Goal: Task Accomplishment & Management: Complete application form

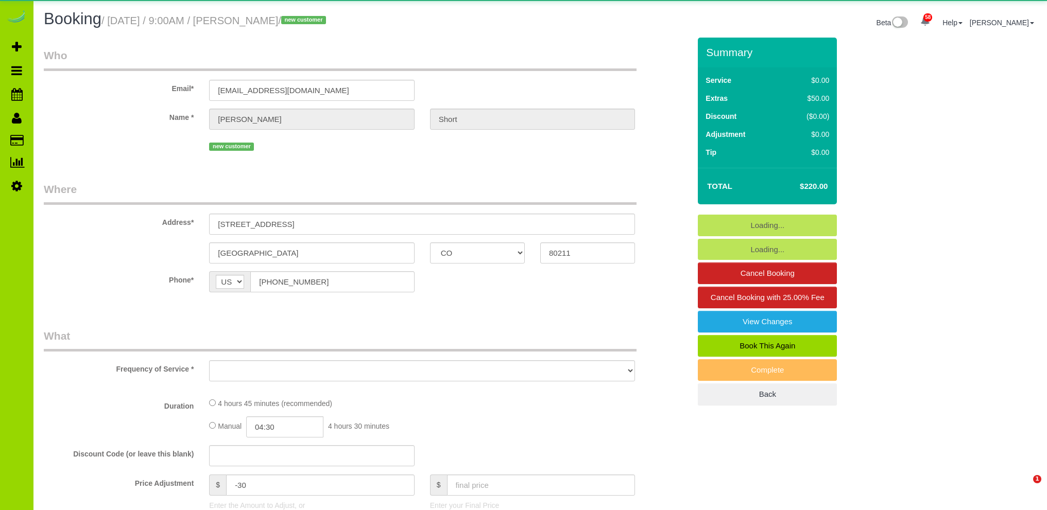
select select "CO"
select select "spot1"
select select "number:1"
select select "number:11"
select select "object:1222"
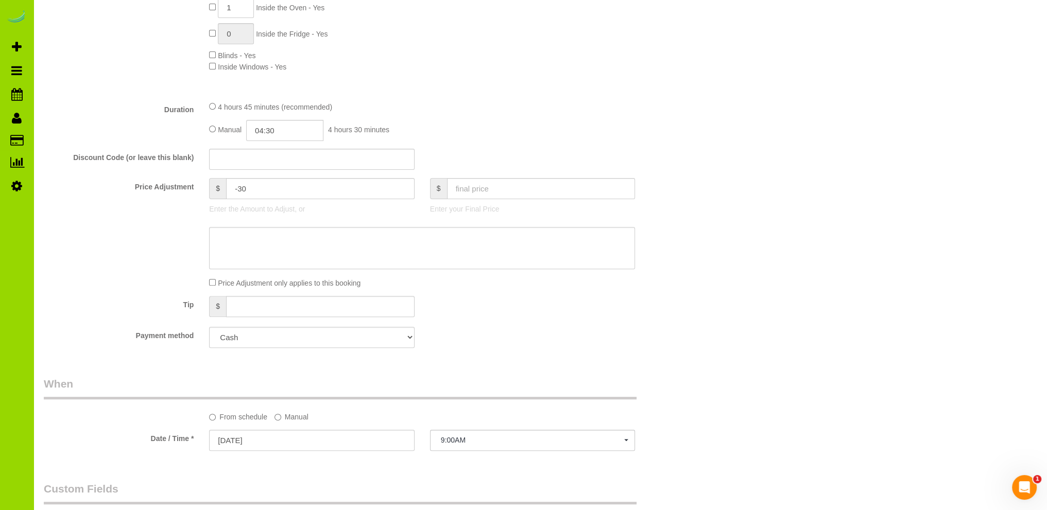
scroll to position [515, 0]
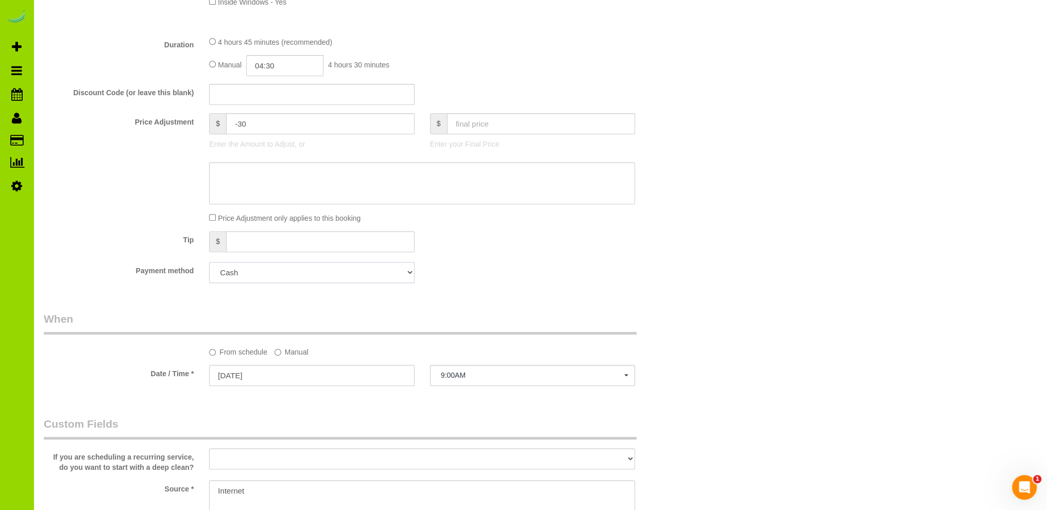
click at [306, 273] on select "Add Credit Card Cash Check Paypal" at bounding box center [311, 272] width 205 height 21
click at [491, 261] on fieldset "What Frequency of Service * One Time Cleaning Weekly Cleaning Biweekly Cleaning…" at bounding box center [367, 52] width 646 height 477
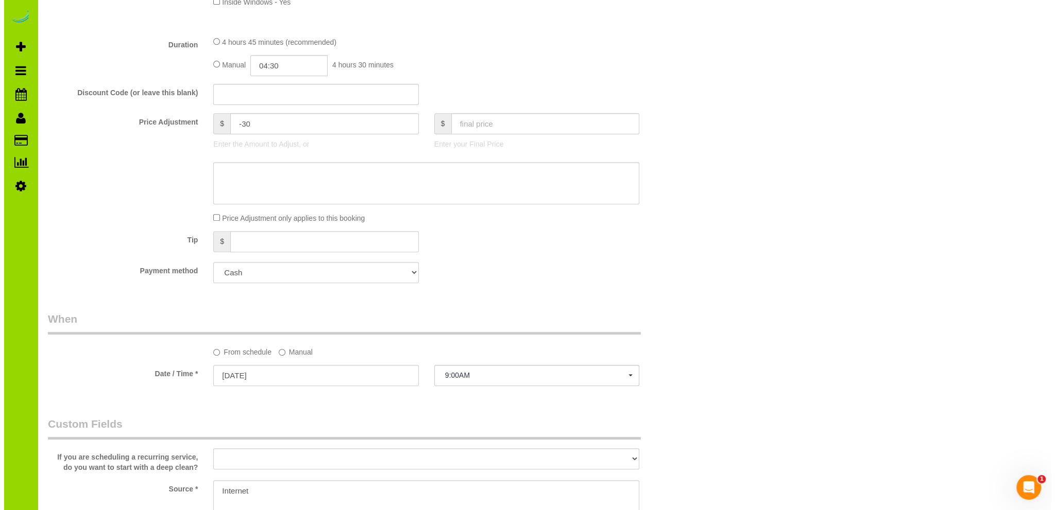
scroll to position [103, 0]
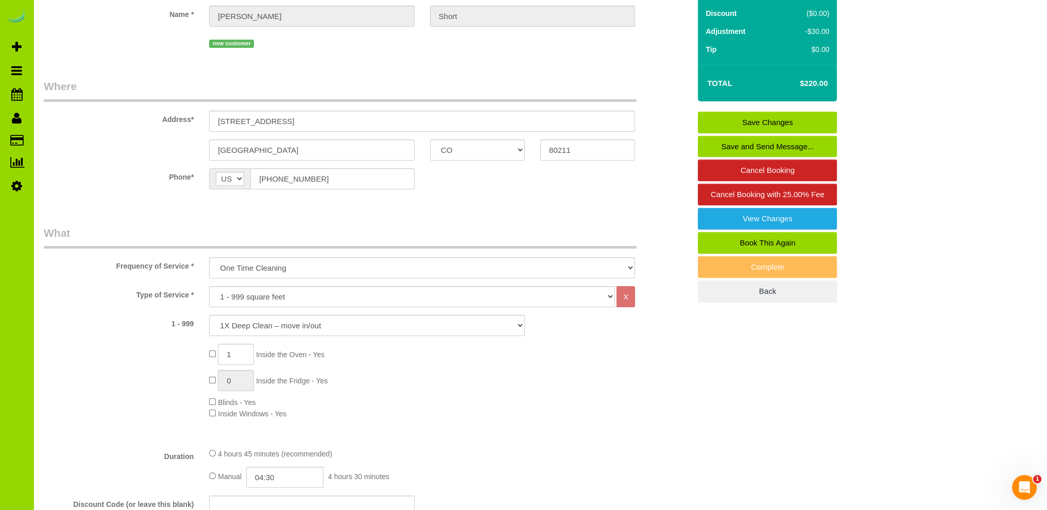
click at [775, 145] on link "Save and Send Message..." at bounding box center [767, 147] width 139 height 22
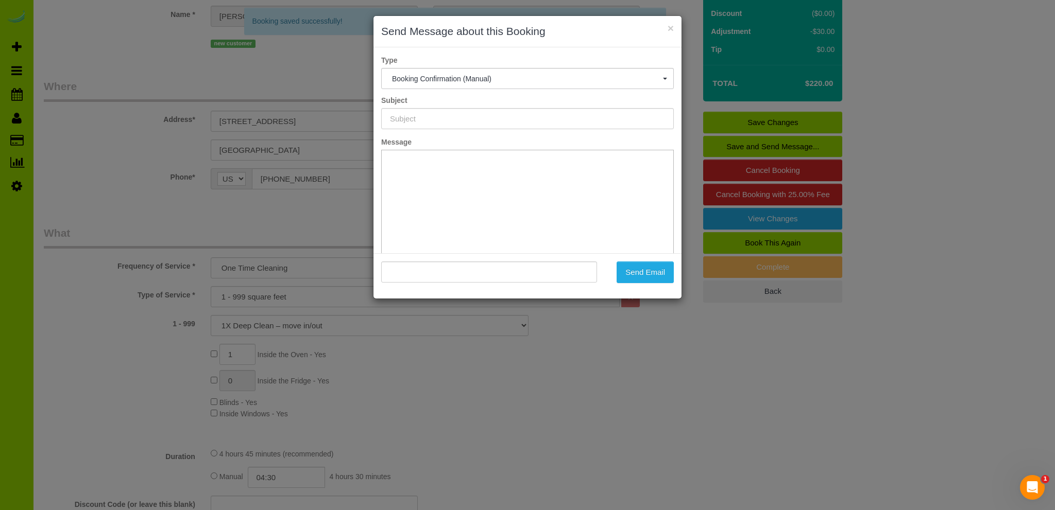
scroll to position [0, 0]
type input "Booking Confirmed - Please add your credit card"
type input ""Casey Short" <caseyannshort@gmail.com>"
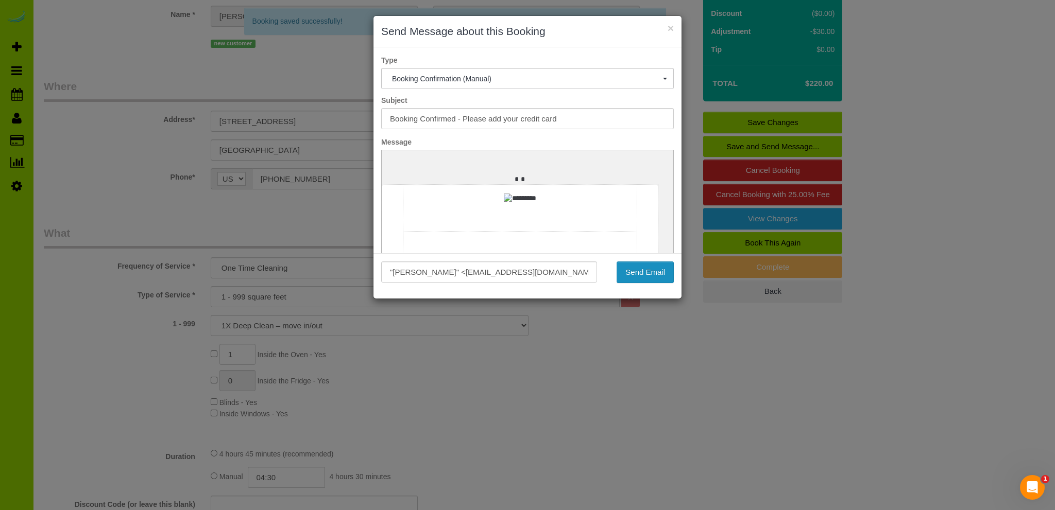
click at [644, 271] on button "Send Email" at bounding box center [644, 273] width 57 height 22
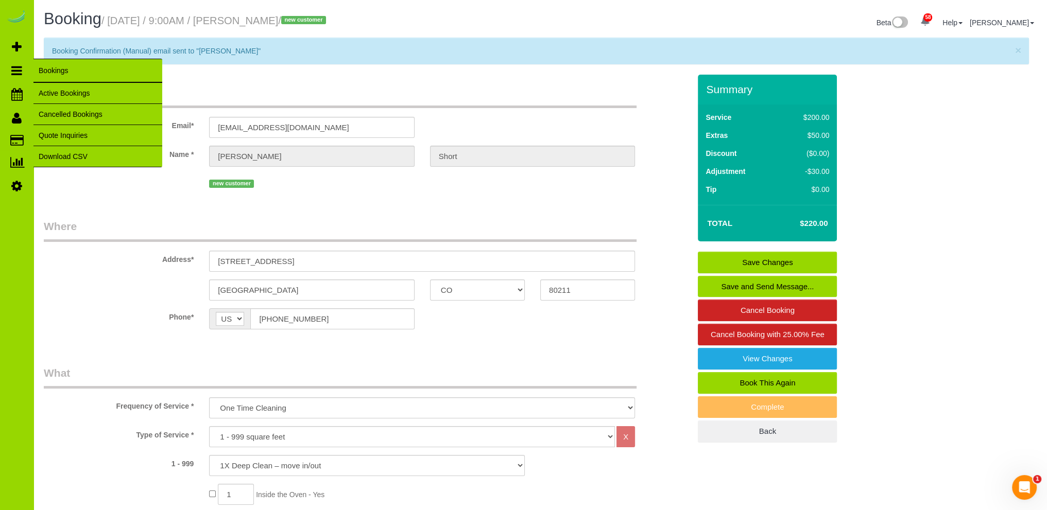
drag, startPoint x: 56, startPoint y: 66, endPoint x: 10, endPoint y: 61, distance: 46.1
click at [53, 66] on div "× Booking Confirmation (Manual) email sent to "Casey Short"" at bounding box center [540, 56] width 993 height 37
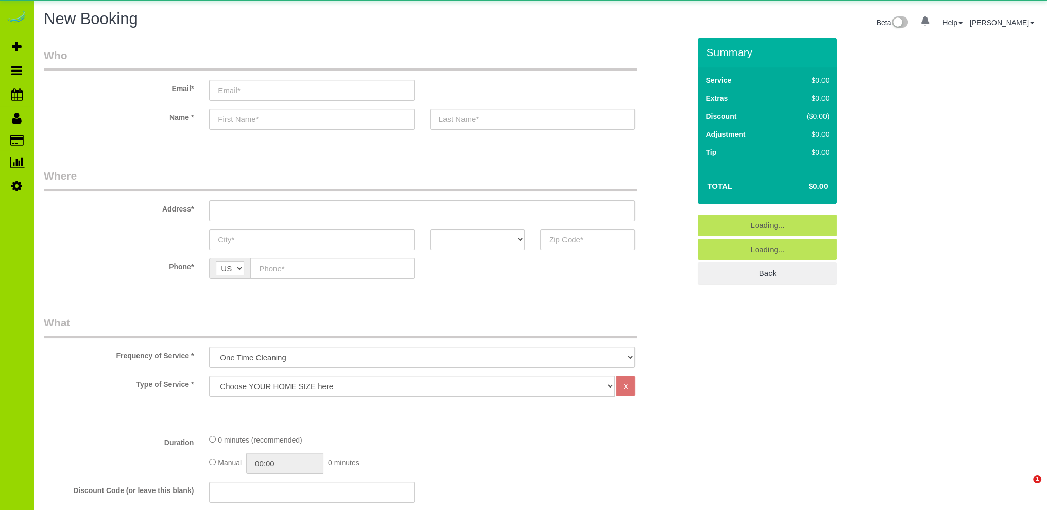
select select "object:1138"
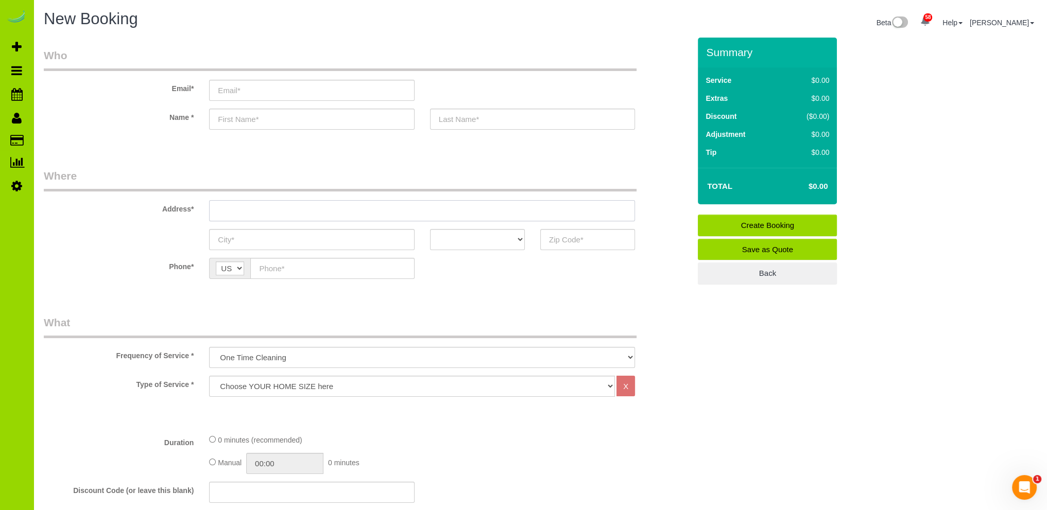
click at [231, 205] on input "text" at bounding box center [422, 210] width 426 height 21
paste input "2936 Central Park blvd"
click at [286, 211] on input "2936 Central Park blvd" at bounding box center [422, 210] width 426 height 21
type input "[STREET_ADDRESS]"
drag, startPoint x: 253, startPoint y: 241, endPoint x: 247, endPoint y: 237, distance: 6.5
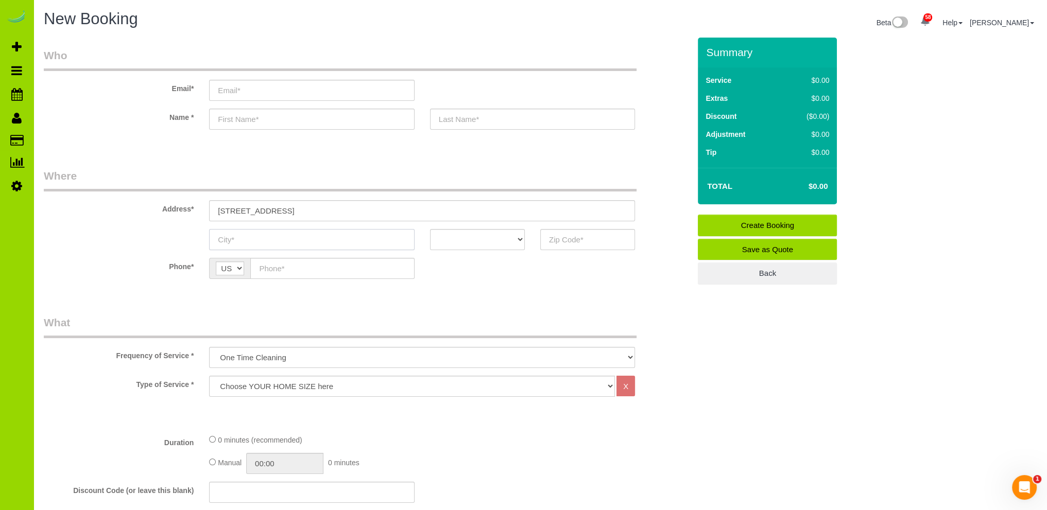
click at [253, 241] on input "text" at bounding box center [311, 239] width 205 height 21
type input "[GEOGRAPHIC_DATA]"
click at [481, 239] on select "AK AL AR AZ CA CO CT DC DE FL GA HI IA ID IL IN KS KY LA MA MD ME MI MN MO MS M…" at bounding box center [477, 239] width 95 height 21
select select "CO"
click at [430, 229] on select "AK AL AR AZ CA CO CT DC DE FL GA HI IA ID IL IN KS KY LA MA MD ME MI MN MO MS M…" at bounding box center [477, 239] width 95 height 21
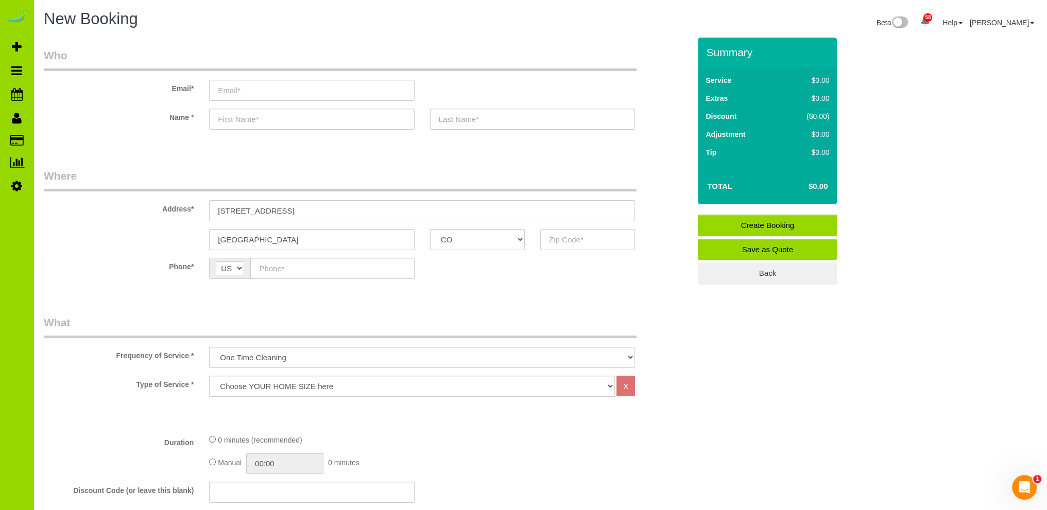
click at [557, 242] on input "text" at bounding box center [587, 239] width 95 height 21
type input "80238"
click at [303, 269] on input "text" at bounding box center [332, 268] width 164 height 21
click at [298, 262] on input "text" at bounding box center [332, 268] width 164 height 21
paste input "[PHONE_NUMBER]"
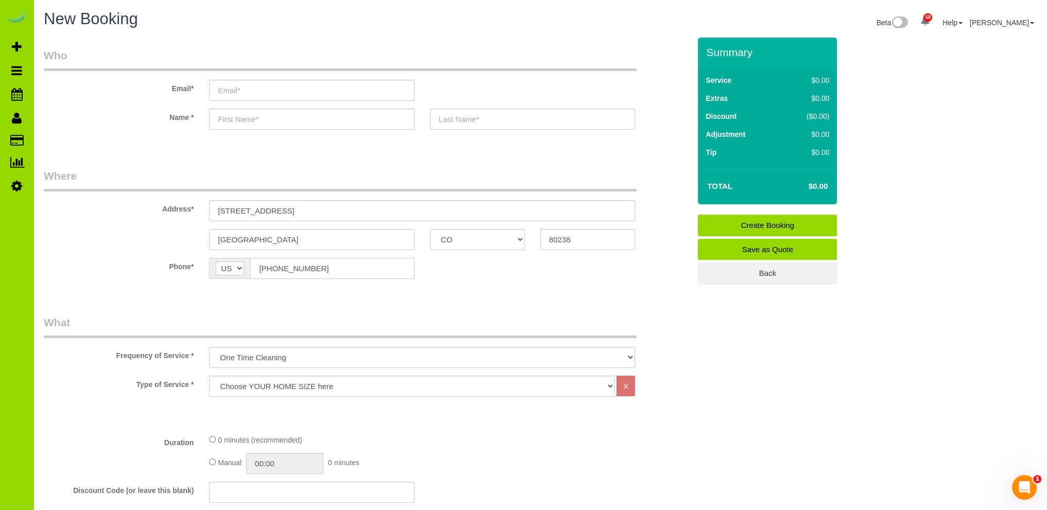
type input "[PHONE_NUMBER]"
click at [245, 119] on input "text" at bounding box center [311, 119] width 205 height 21
type input "[PERSON_NAME]"
click at [456, 119] on input "text" at bounding box center [532, 119] width 205 height 21
type input "[PERSON_NAME]"
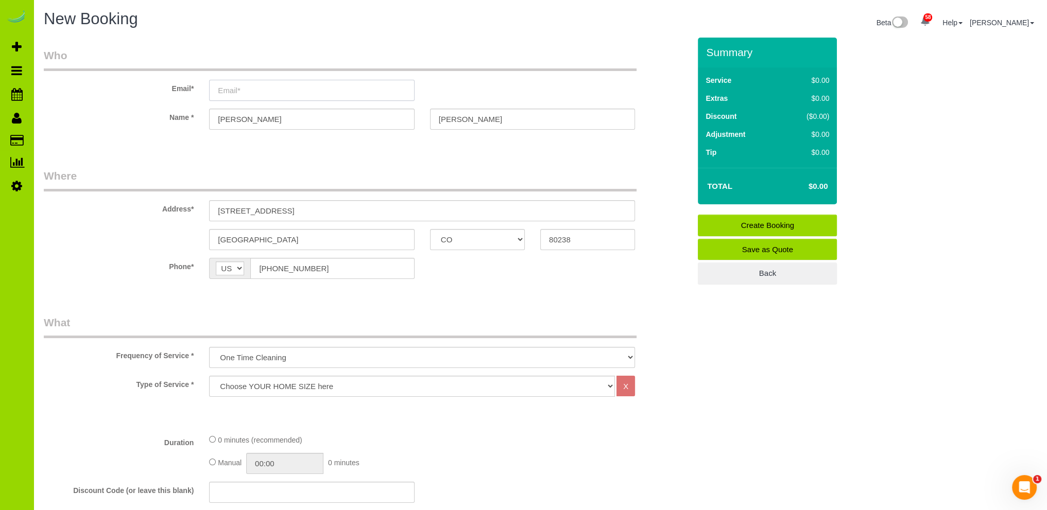
click at [300, 95] on input "email" at bounding box center [311, 90] width 205 height 21
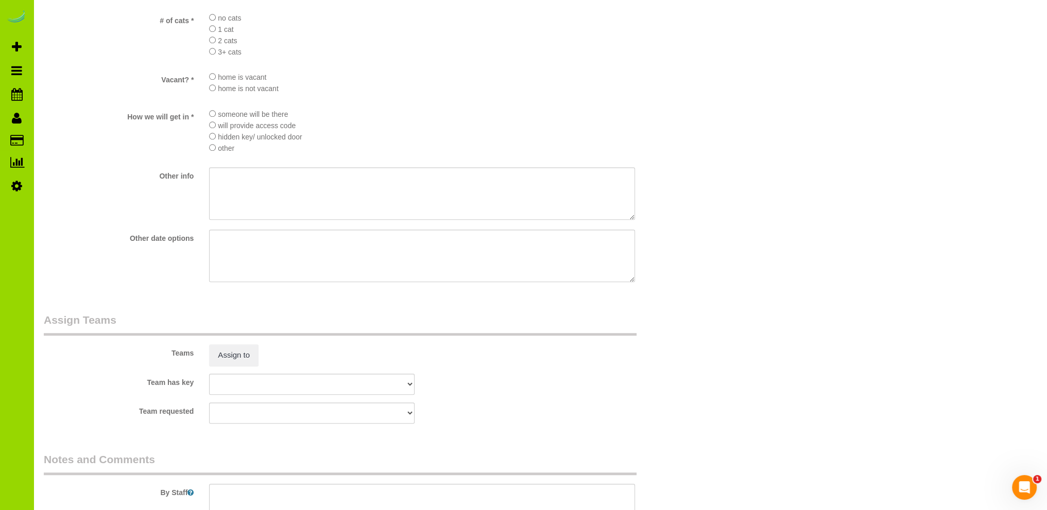
scroll to position [1339, 0]
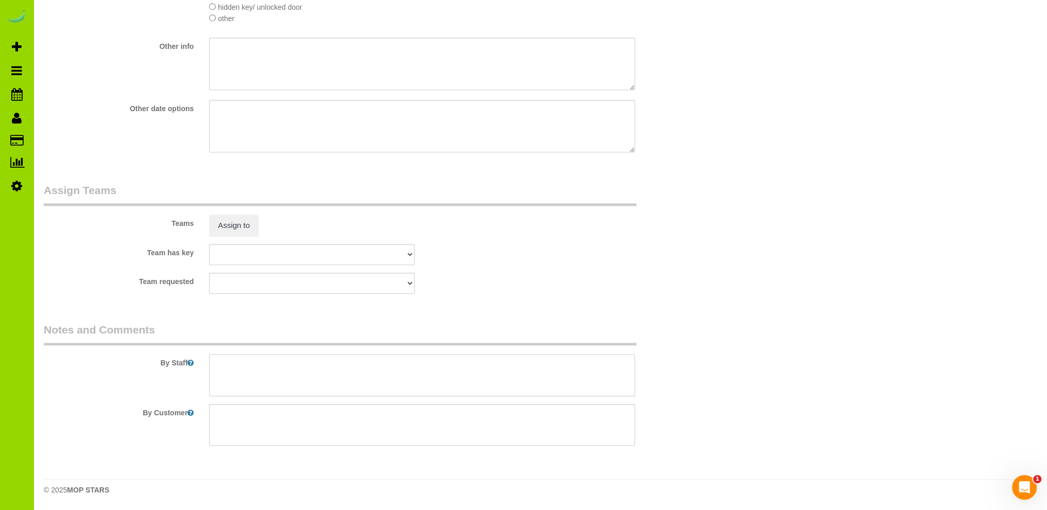
click at [247, 362] on textarea at bounding box center [422, 375] width 426 height 42
paste textarea "unequal.faster8o@icloud.com"
click at [240, 365] on textarea at bounding box center [422, 375] width 426 height 42
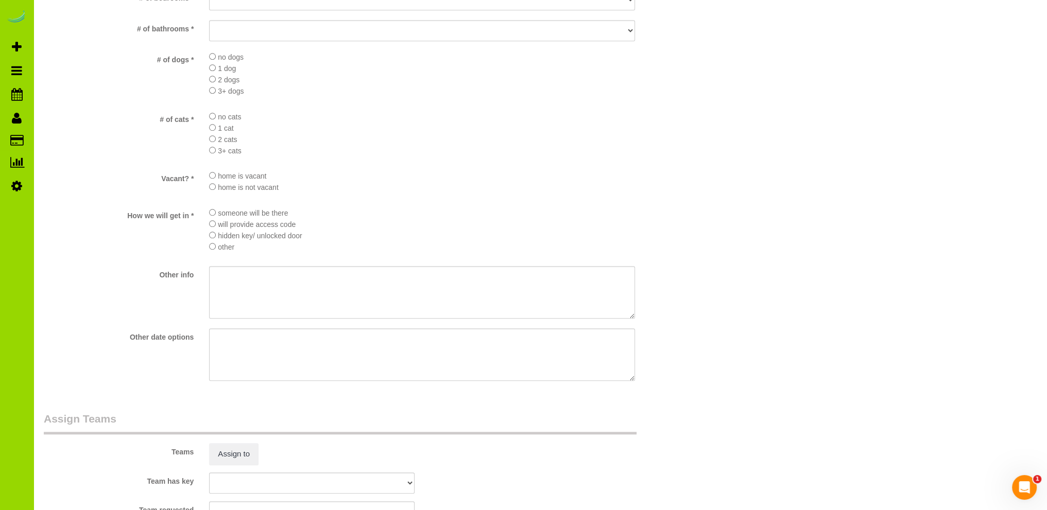
scroll to position [1030, 0]
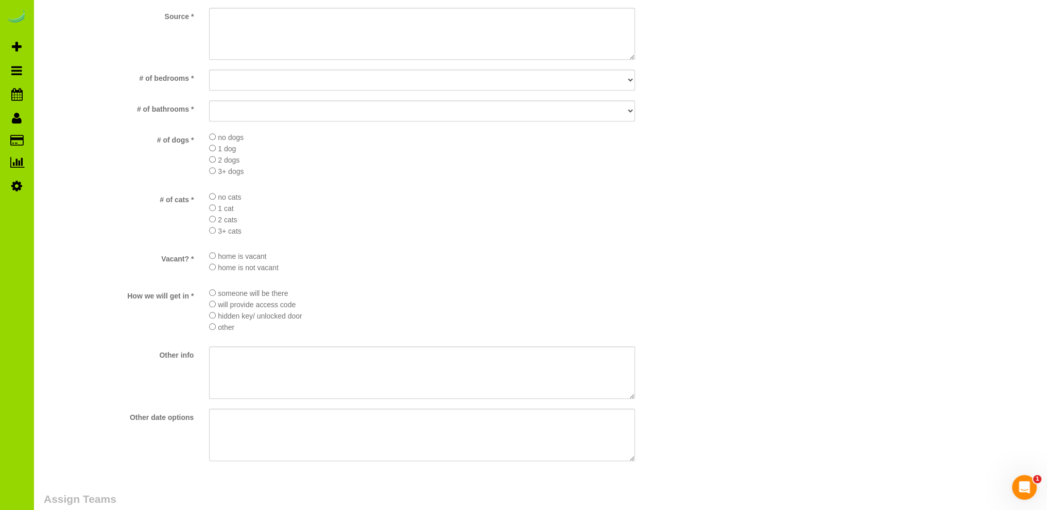
type textarea "- Est unequal.faster8o@icloud.com"
click at [464, 212] on li "1 cat" at bounding box center [422, 207] width 426 height 11
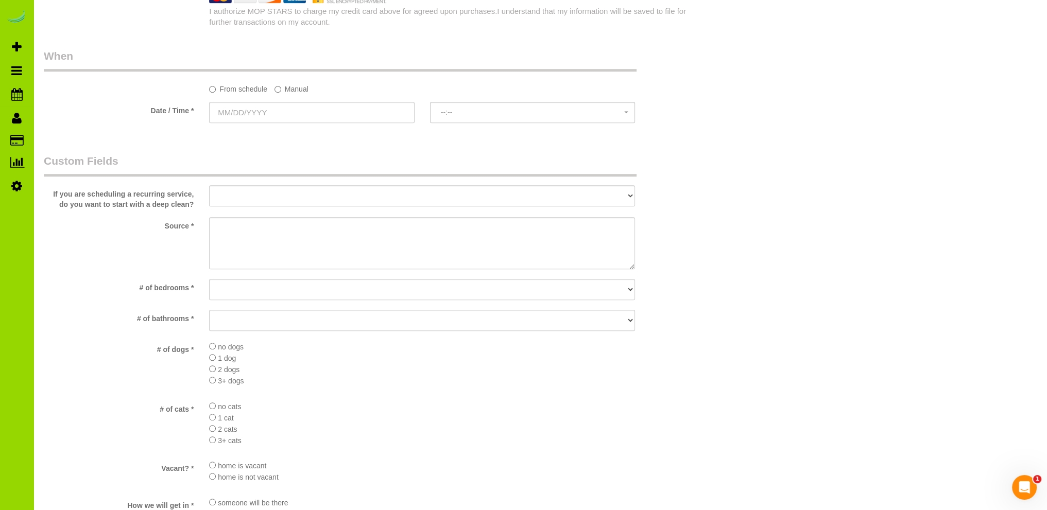
scroll to position [824, 0]
click at [283, 292] on select "No bedrooms 1 bedroom 2 bedrooms 3 bedrooms 4 bedrooms 5 bedrooms 6 bedrooms 7 …" at bounding box center [422, 286] width 426 height 21
select select "number:4"
click at [209, 276] on select "No bedrooms 1 bedroom 2 bedrooms 3 bedrooms 4 bedrooms 5 bedrooms 6 bedrooms 7 …" at bounding box center [422, 286] width 426 height 21
click at [277, 319] on select "No bathrooms 1 bathrooms 1.5 bathrooms 2 bathrooms 2.5 bathrooms 3 bathrooms 3.…" at bounding box center [422, 316] width 426 height 21
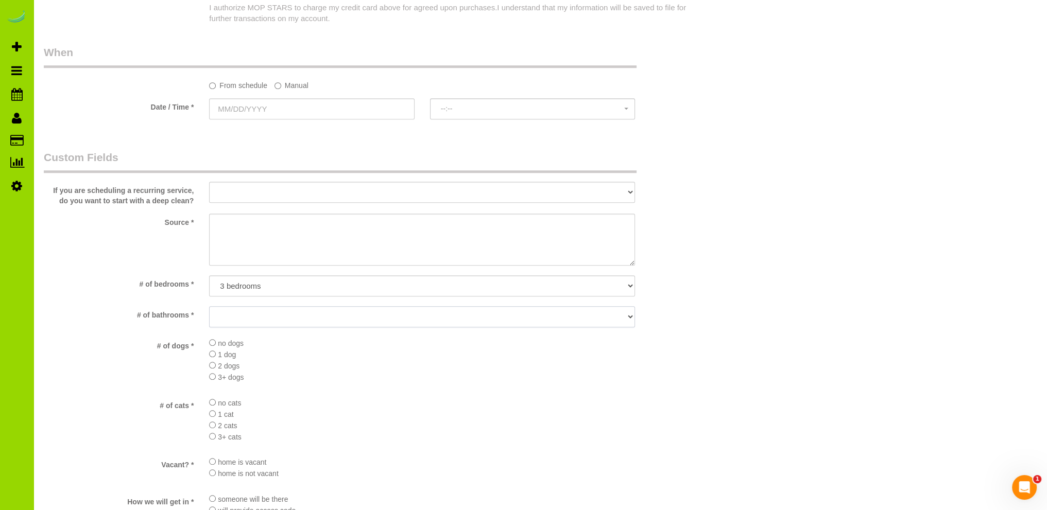
select select "number:14"
click at [209, 306] on select "No bathrooms 1 bathrooms 1.5 bathrooms 2 bathrooms 2.5 bathrooms 3 bathrooms 3.…" at bounding box center [422, 316] width 426 height 21
click at [233, 225] on textarea at bounding box center [422, 240] width 426 height 53
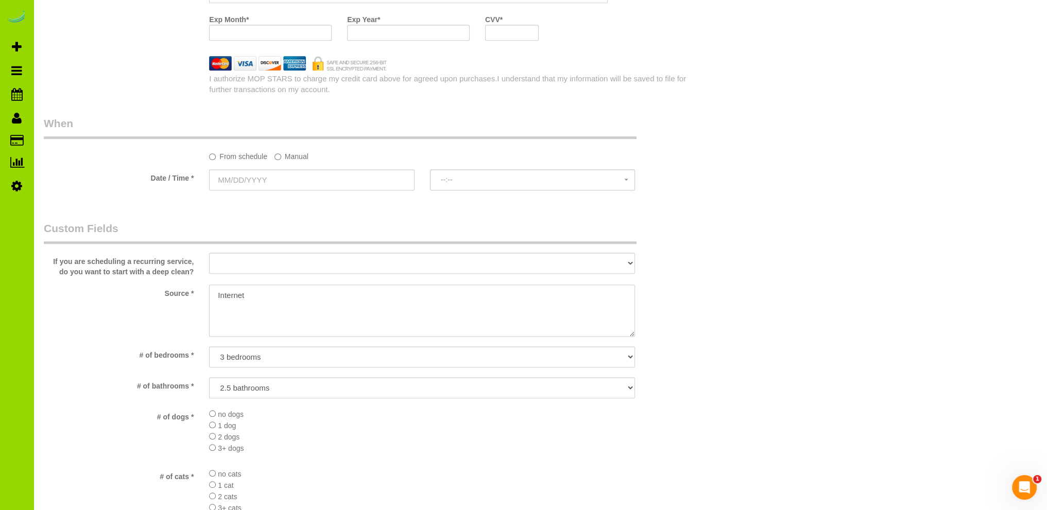
scroll to position [721, 0]
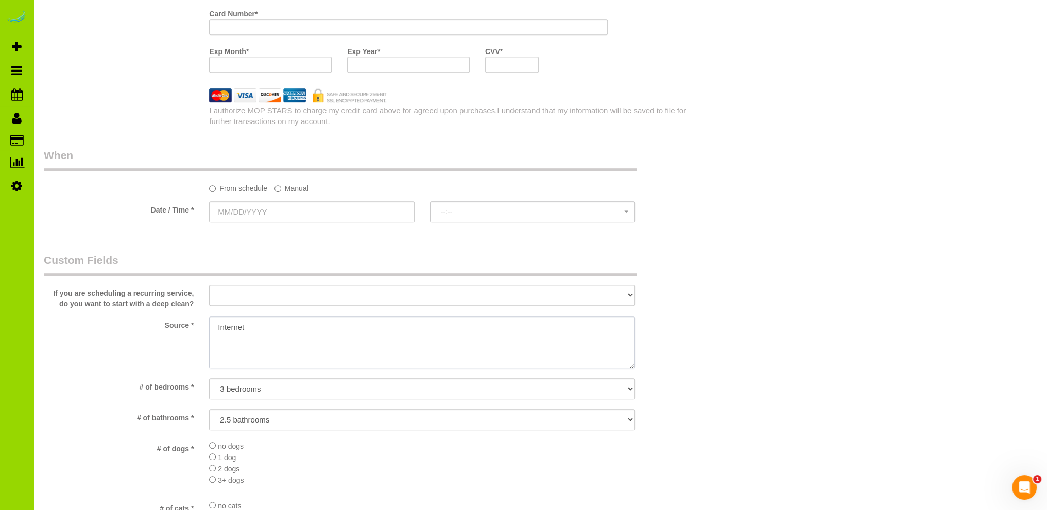
type textarea "Internet"
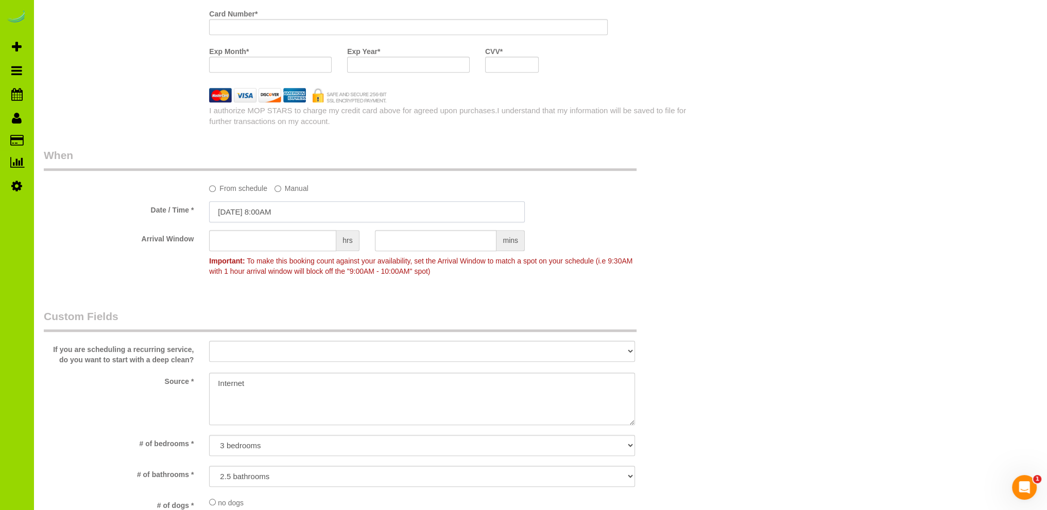
click at [276, 214] on input "08/14/2025 8:00AM" at bounding box center [367, 211] width 316 height 21
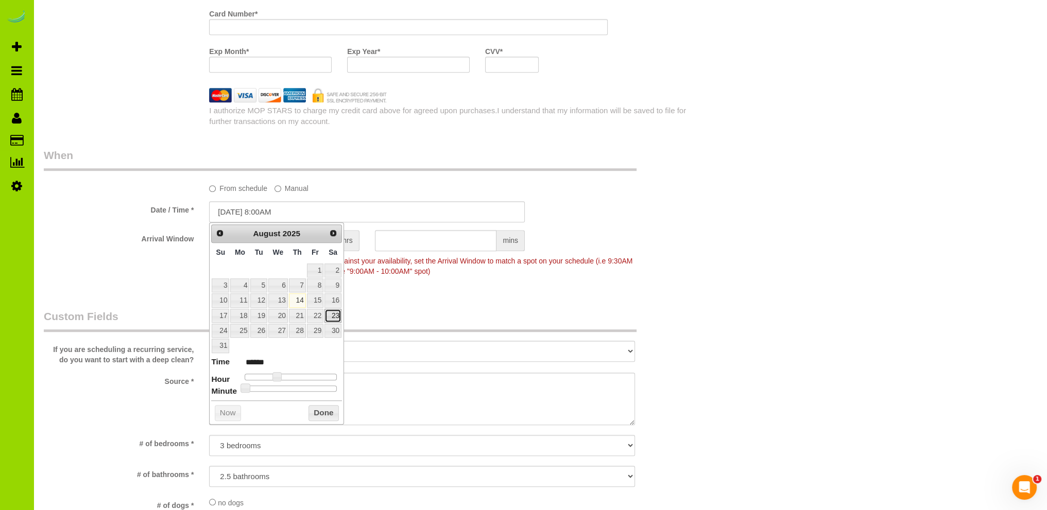
click at [334, 314] on link "23" at bounding box center [332, 316] width 17 height 14
type input "08/23/2025 8:00AM"
click at [320, 410] on button "Done" at bounding box center [323, 413] width 30 height 16
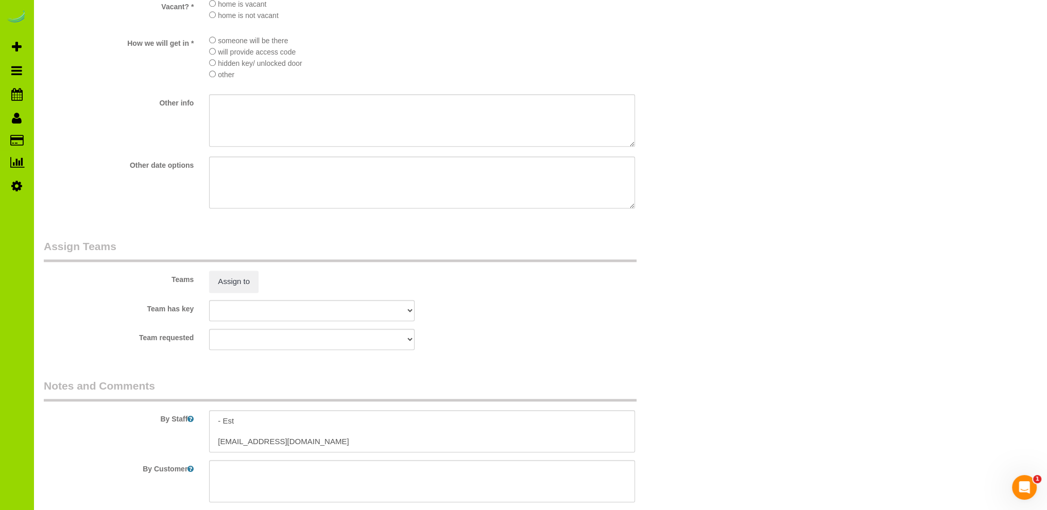
scroll to position [1398, 0]
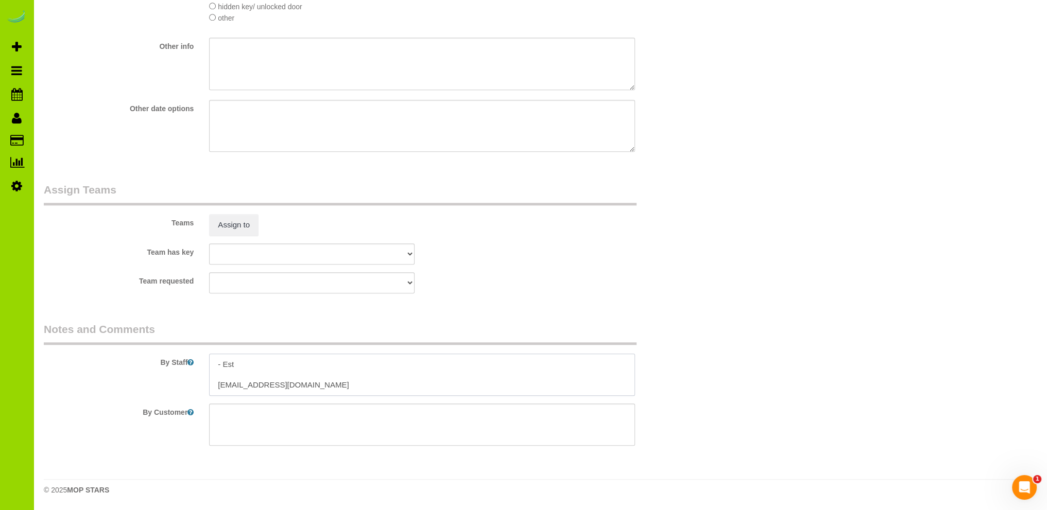
click at [277, 373] on textarea at bounding box center [422, 375] width 426 height 42
click at [218, 382] on textarea at bounding box center [422, 375] width 426 height 42
click at [357, 372] on textarea at bounding box center [422, 375] width 426 height 42
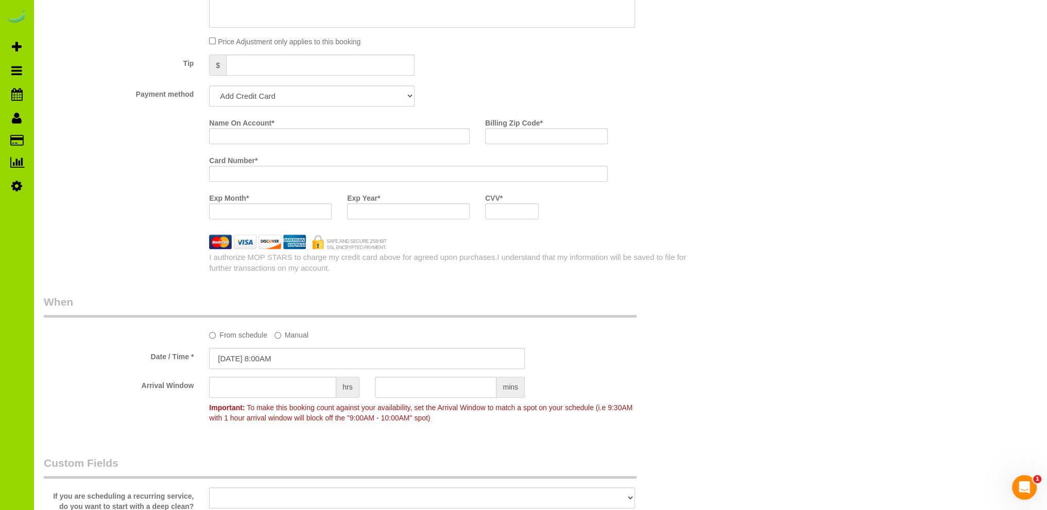
scroll to position [0, 0]
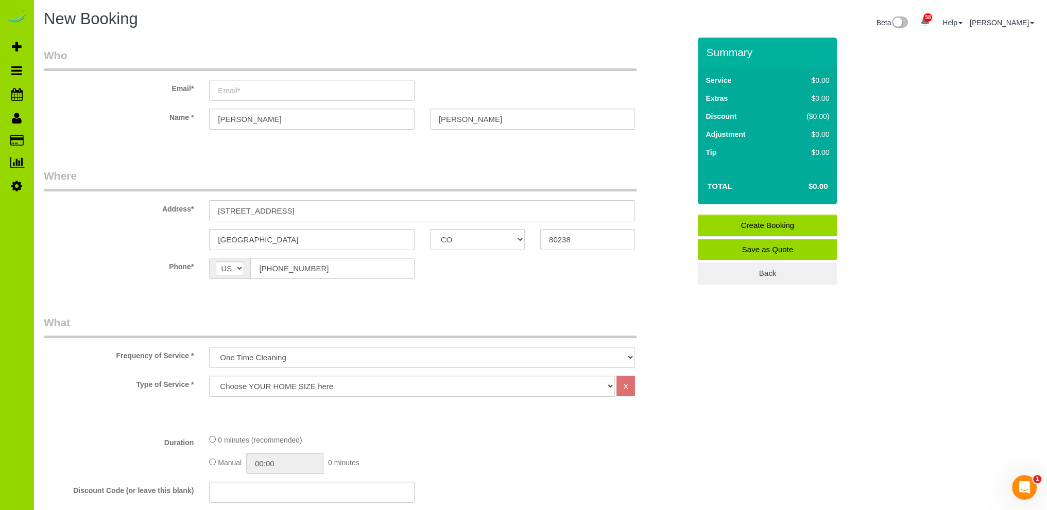
type textarea "- Est As long as finished by 4pm. unequal.faster8o@icloud.com"
click at [315, 361] on select "One Time Cleaning Weekly Cleaning Biweekly Cleaning Monthly Cleaning" at bounding box center [422, 357] width 426 height 21
click at [209, 347] on select "One Time Cleaning Weekly Cleaning Biweekly Cleaning Monthly Cleaning" at bounding box center [422, 357] width 426 height 21
click at [296, 384] on select "Choose YOUR HOME SIZE here Hourly Cleaning 1 - 999 square feet 1,000 - 1,299 sq…" at bounding box center [412, 386] width 406 height 21
select select "37"
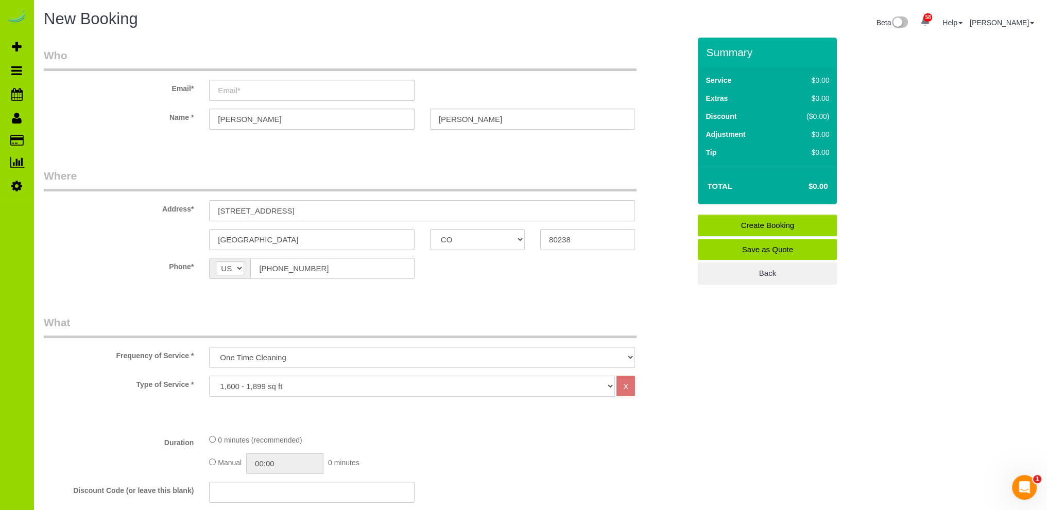
click at [209, 376] on select "Choose YOUR HOME SIZE here Hourly Cleaning 1 - 999 square feet 1,000 - 1,299 sq…" at bounding box center [412, 386] width 406 height 21
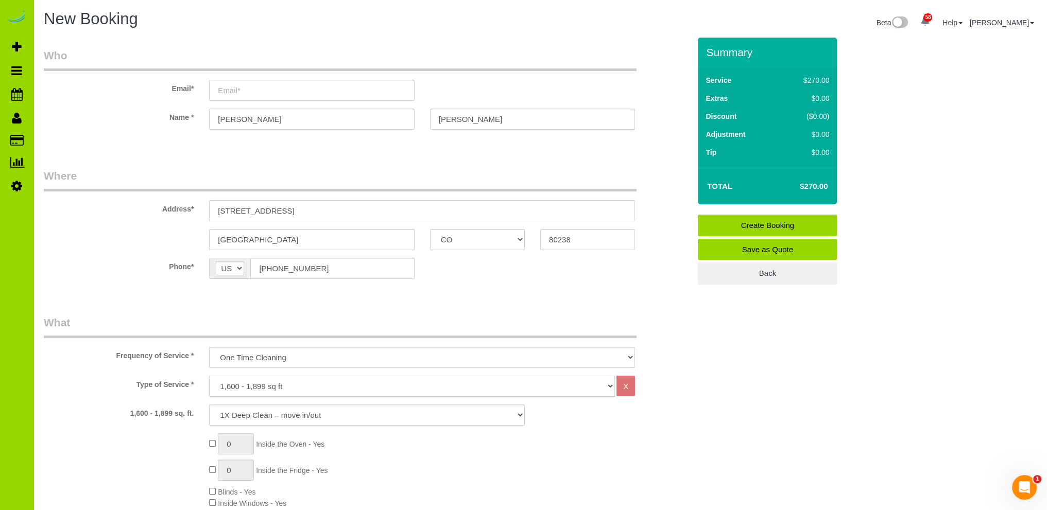
scroll to position [103, 0]
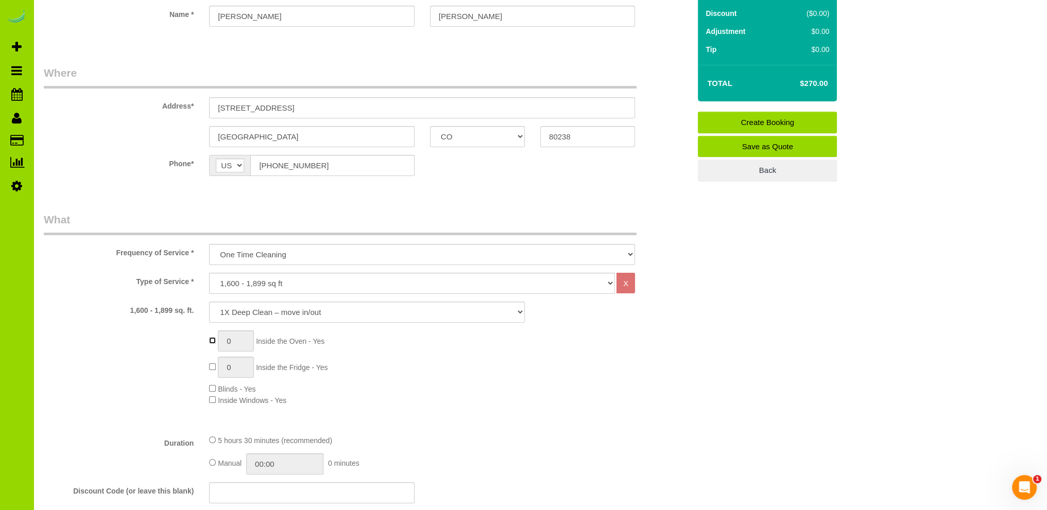
type input "1"
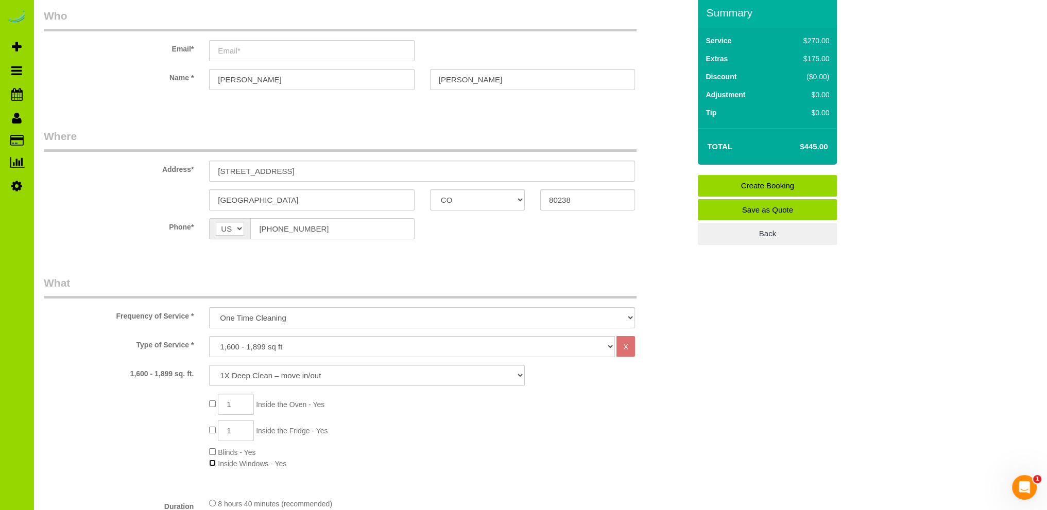
scroll to position [0, 0]
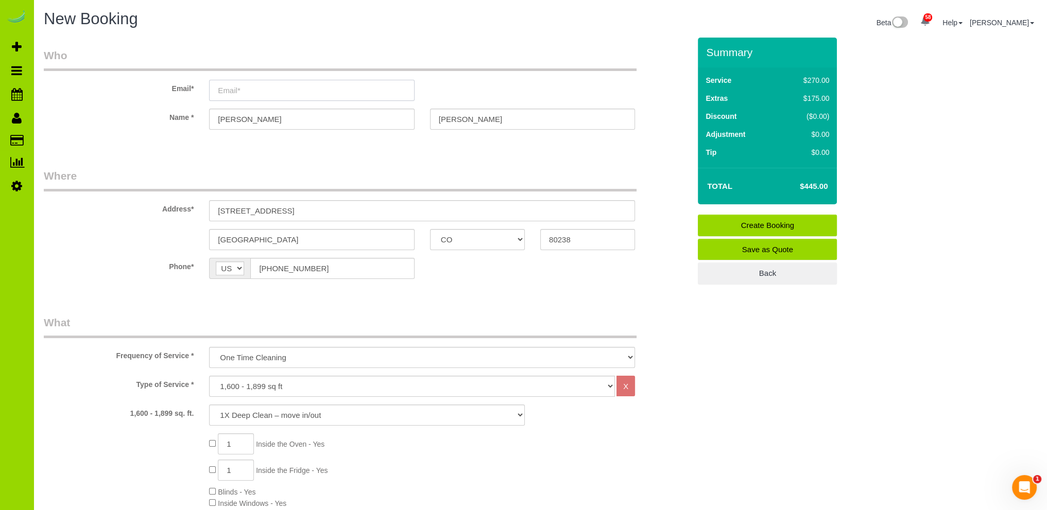
click at [228, 91] on input "email" at bounding box center [311, 90] width 205 height 21
type input "[EMAIL_ADDRESS][DOMAIN_NAME]"
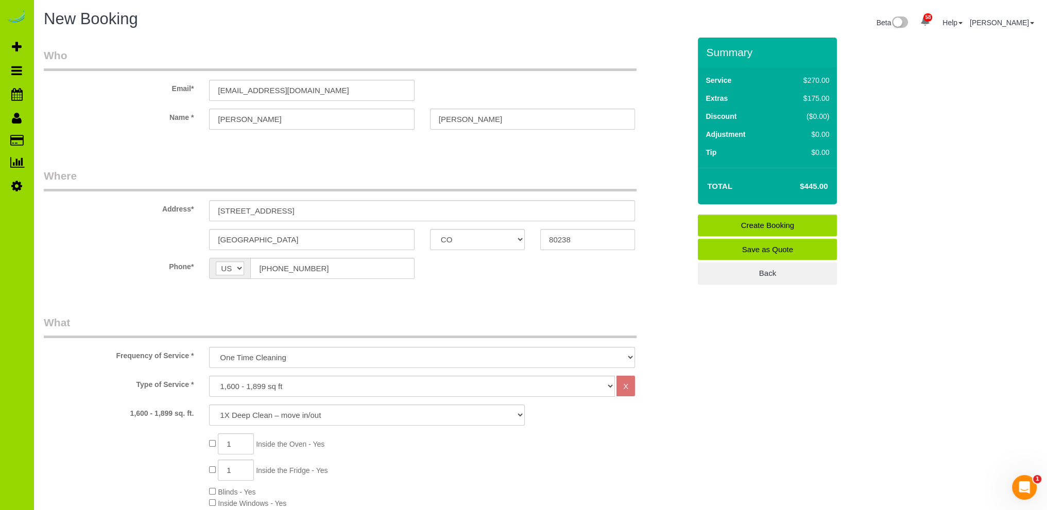
click at [527, 288] on fieldset "Where Address* 2936 Central Park Blvd Denver AK AL AR AZ CA CO CT DC DE FL GA H…" at bounding box center [367, 231] width 646 height 126
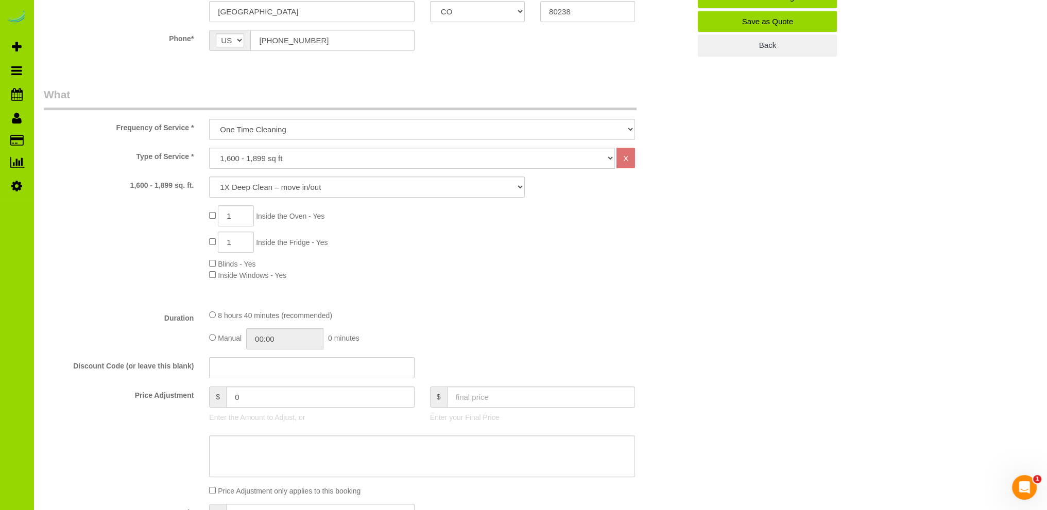
scroll to position [309, 0]
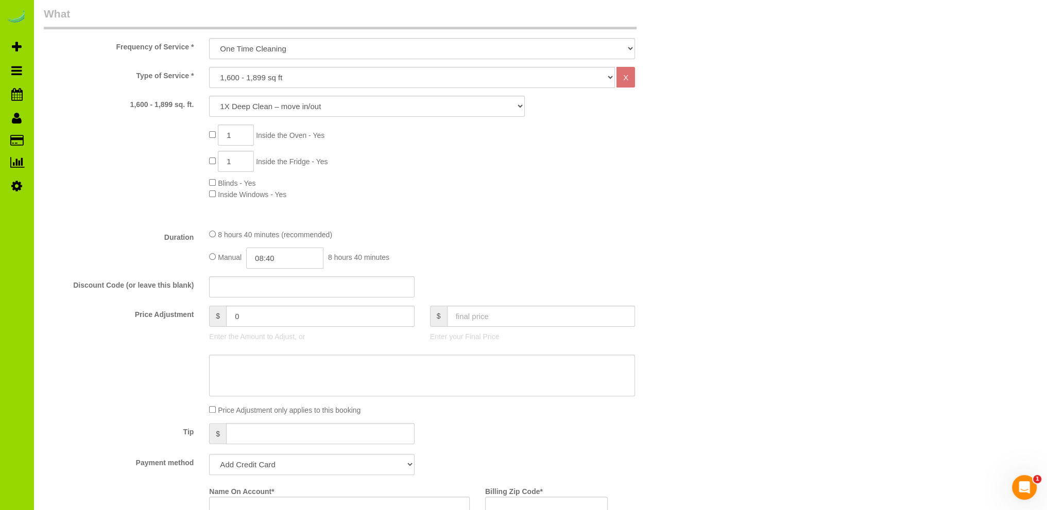
click at [269, 255] on input "08:40" at bounding box center [284, 258] width 77 height 21
type input "04:30"
click at [271, 325] on li "04:30" at bounding box center [274, 330] width 46 height 13
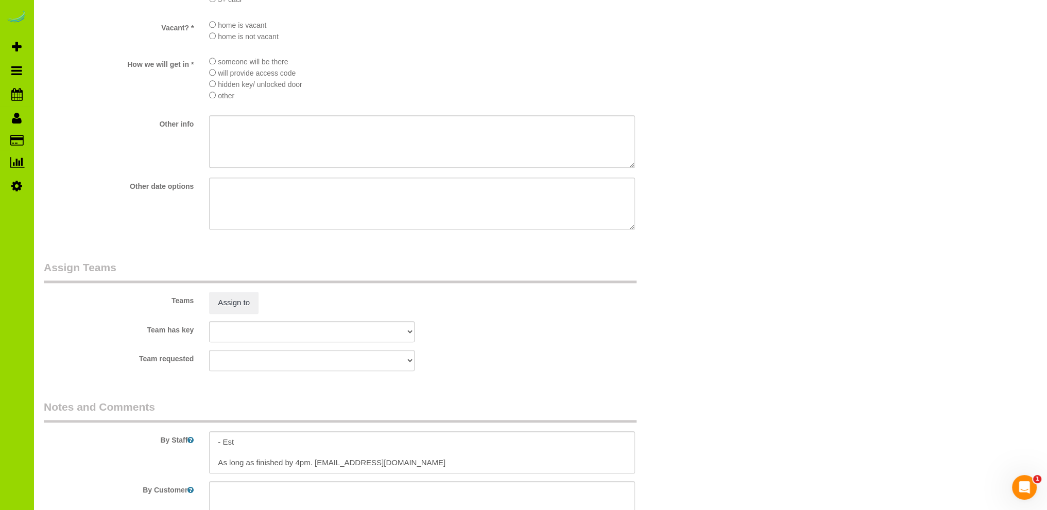
scroll to position [1442, 0]
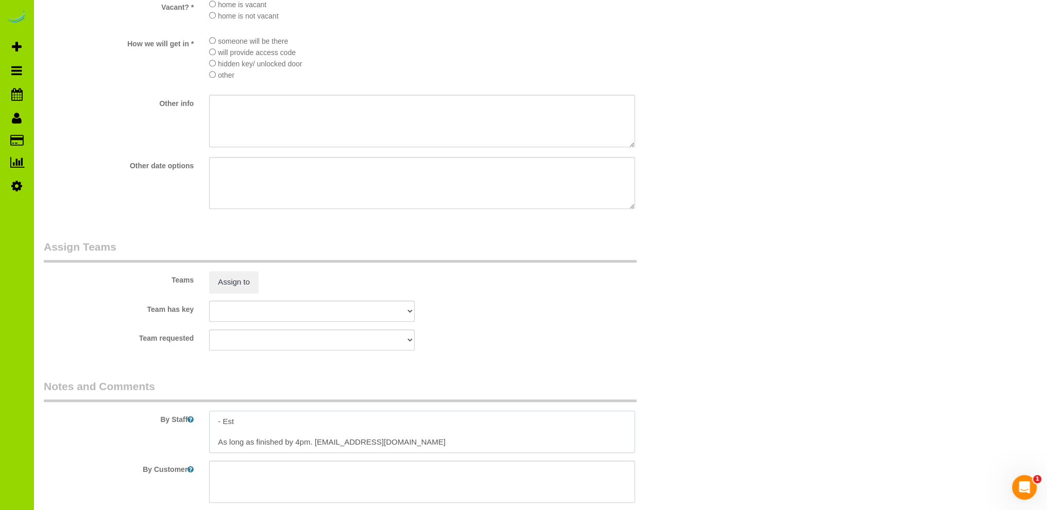
click at [245, 421] on textarea at bounding box center [422, 432] width 426 height 42
click at [297, 425] on textarea at bounding box center [422, 432] width 426 height 42
click at [267, 423] on textarea at bounding box center [422, 432] width 426 height 42
click at [340, 420] on textarea at bounding box center [422, 432] width 426 height 42
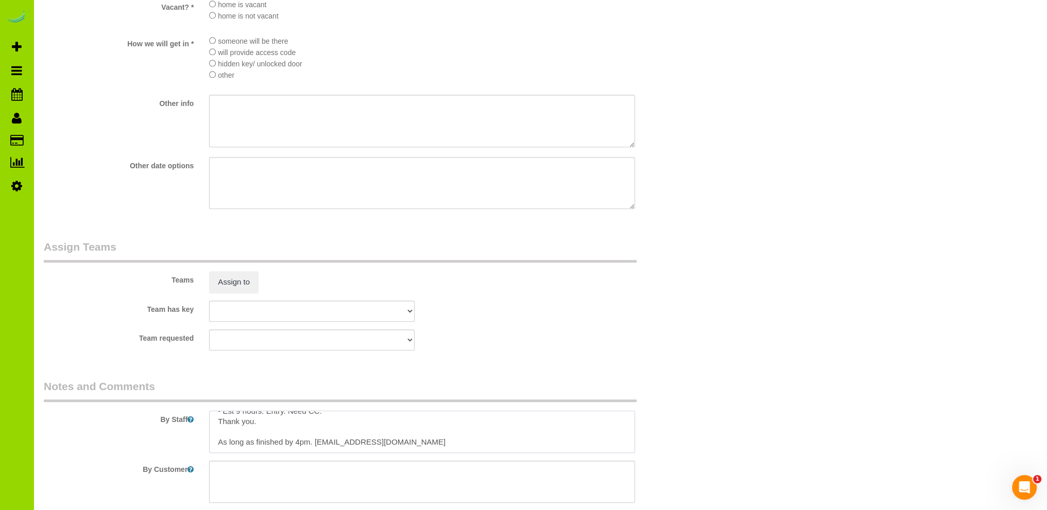
click at [220, 445] on textarea at bounding box center [422, 432] width 426 height 42
drag, startPoint x: 425, startPoint y: 447, endPoint x: 212, endPoint y: 447, distance: 212.7
click at [212, 447] on textarea at bounding box center [422, 432] width 426 height 42
click at [361, 424] on textarea at bounding box center [422, 432] width 426 height 42
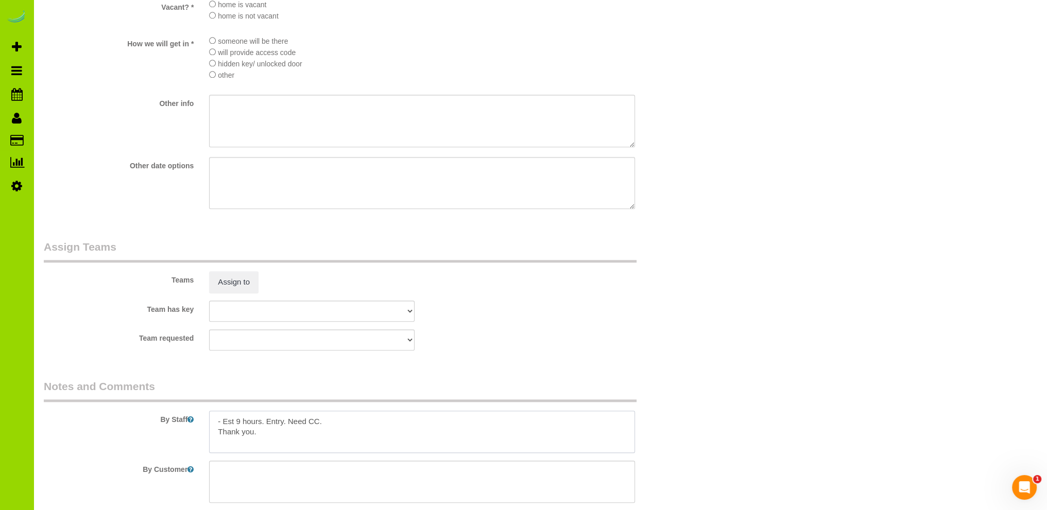
paste textarea "As long as finished by 4pm. unequal.faster8o@icloud.com"
type textarea "- Est 9 hours. Entry. Need CC. As long as finished by 4pm. [EMAIL_ADDRESS][DOMA…"
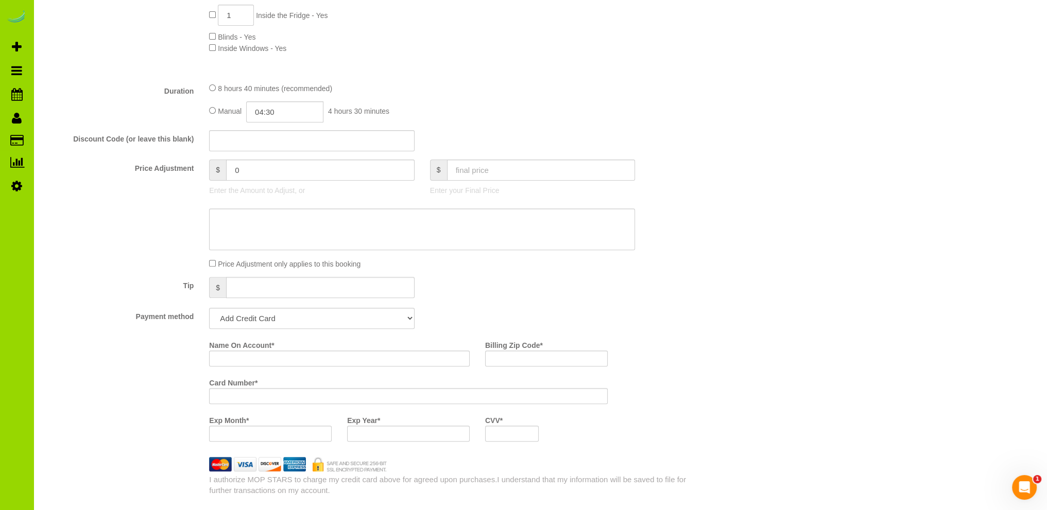
scroll to position [369, 0]
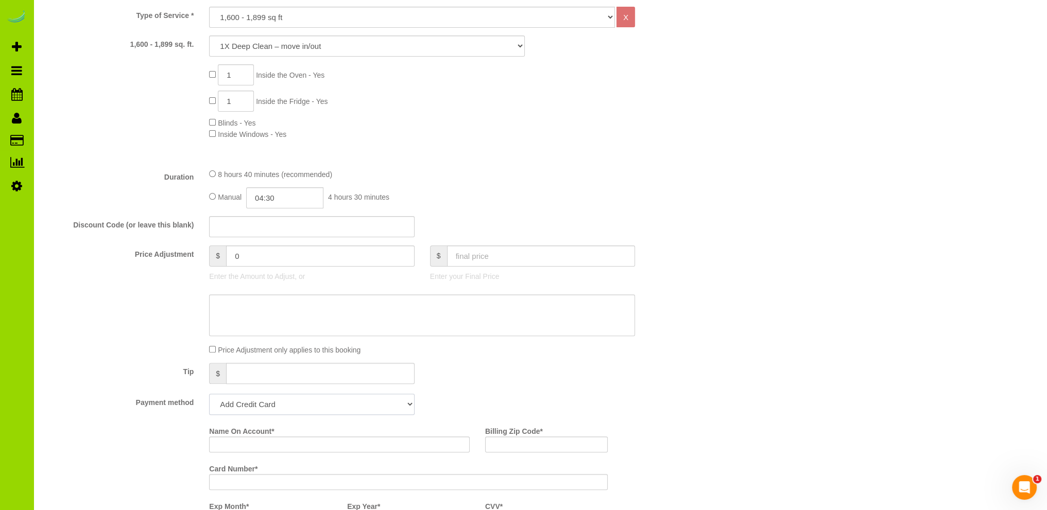
click at [313, 404] on select "Add Credit Card Cash Check Paypal" at bounding box center [311, 404] width 205 height 21
select select "string:cash"
click at [209, 395] on select "Add Credit Card Cash Check Paypal" at bounding box center [311, 404] width 205 height 21
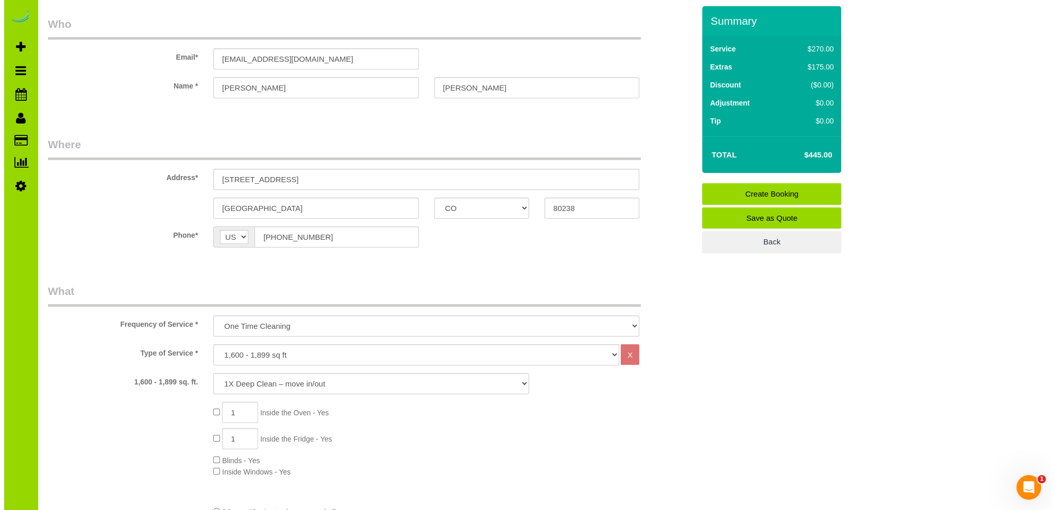
scroll to position [0, 0]
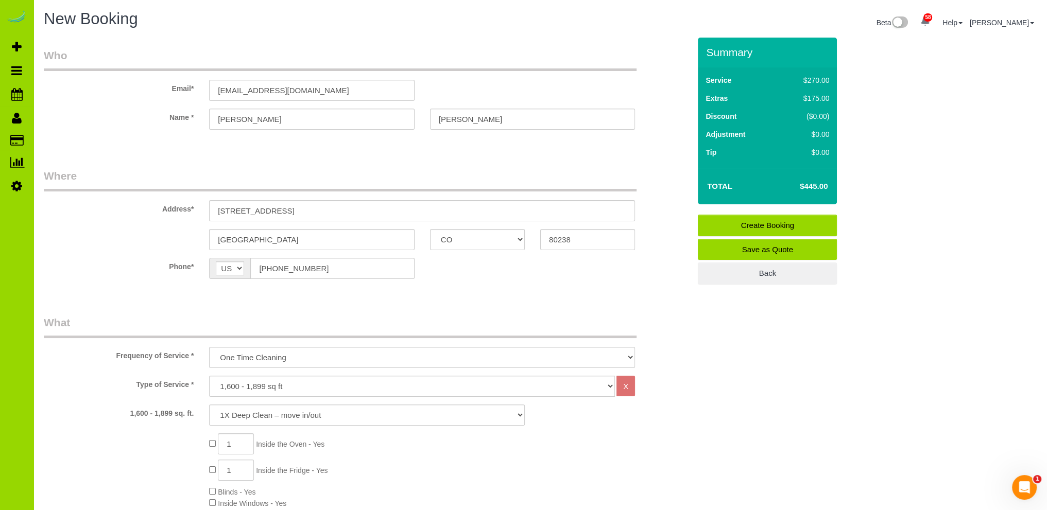
click at [736, 225] on link "Create Booking" at bounding box center [767, 226] width 139 height 22
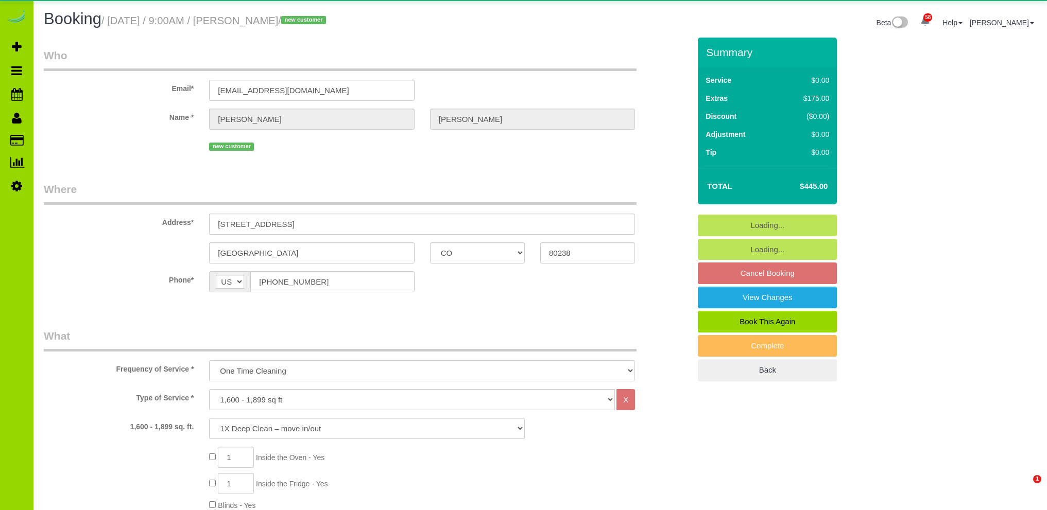
select select "CO"
select select "spot1"
select select "number:4"
select select "number:14"
select select "object:1212"
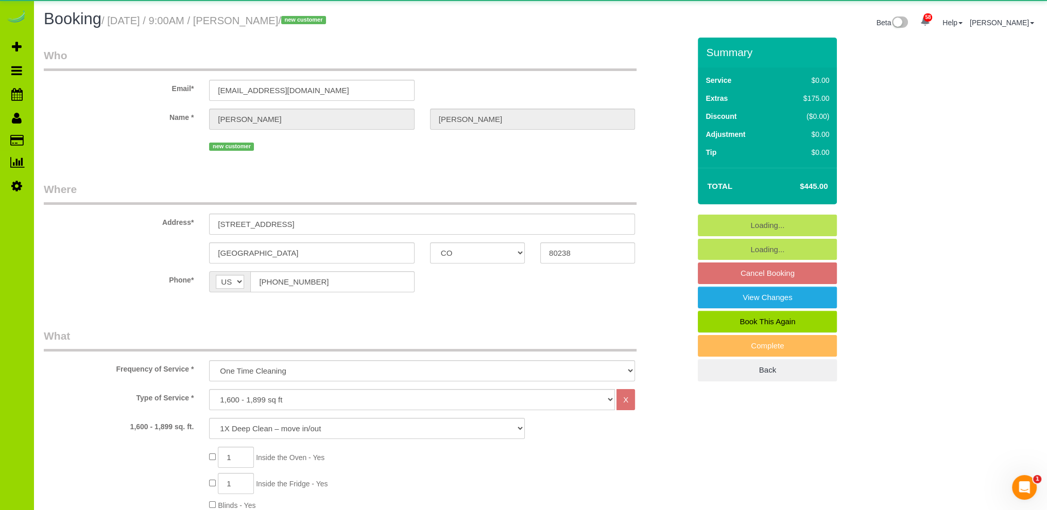
select select "spot6"
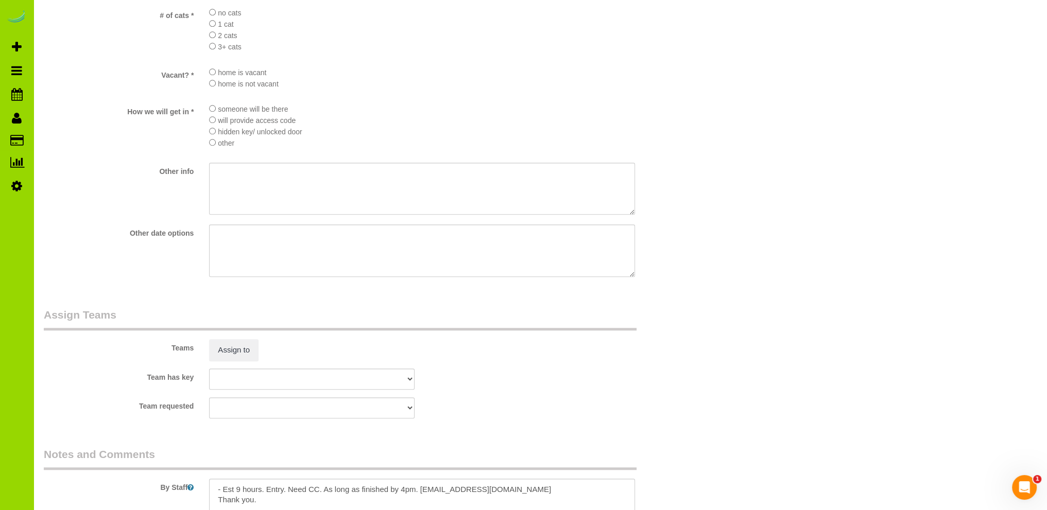
scroll to position [1339, 0]
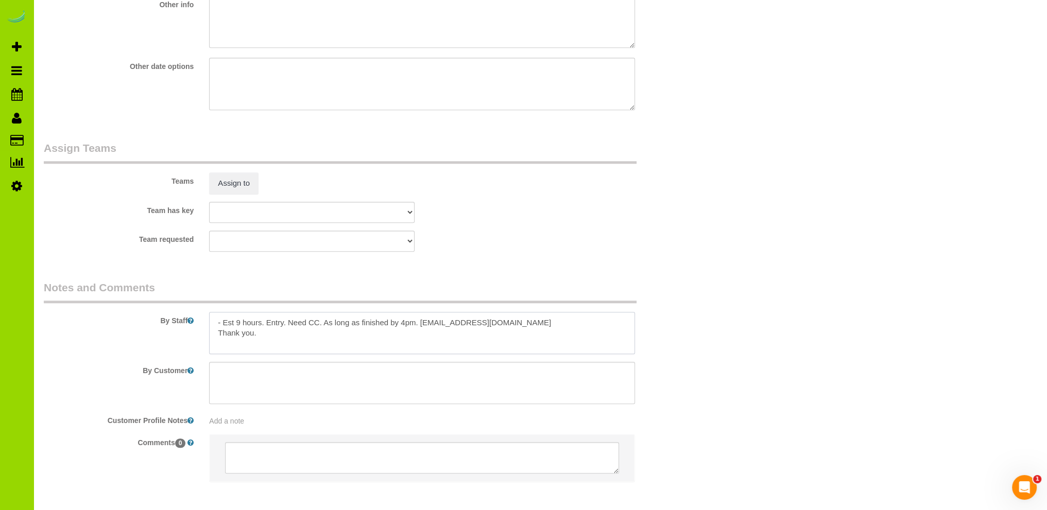
drag, startPoint x: 523, startPoint y: 325, endPoint x: 421, endPoint y: 323, distance: 102.0
click at [421, 323] on textarea at bounding box center [422, 333] width 426 height 42
click at [458, 345] on textarea at bounding box center [422, 333] width 426 height 42
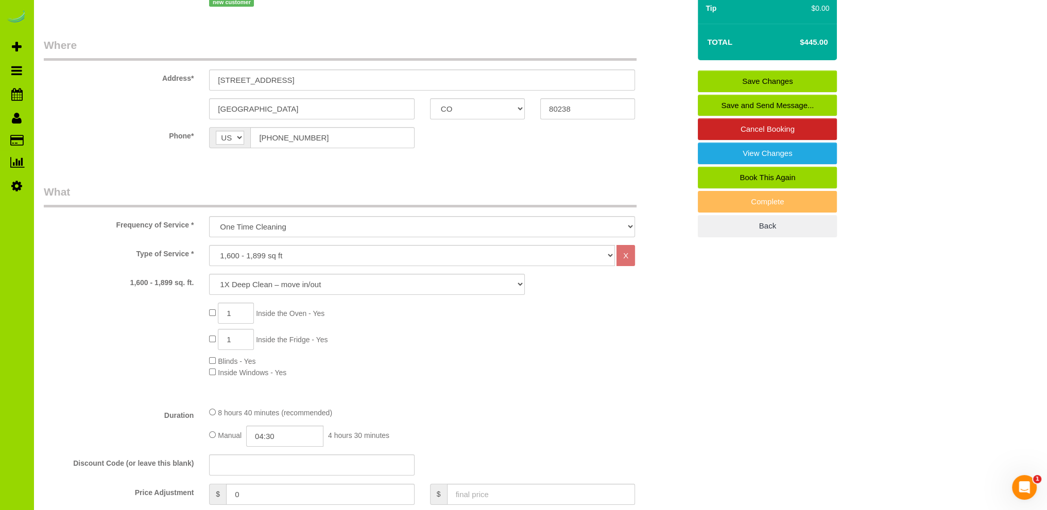
scroll to position [0, 0]
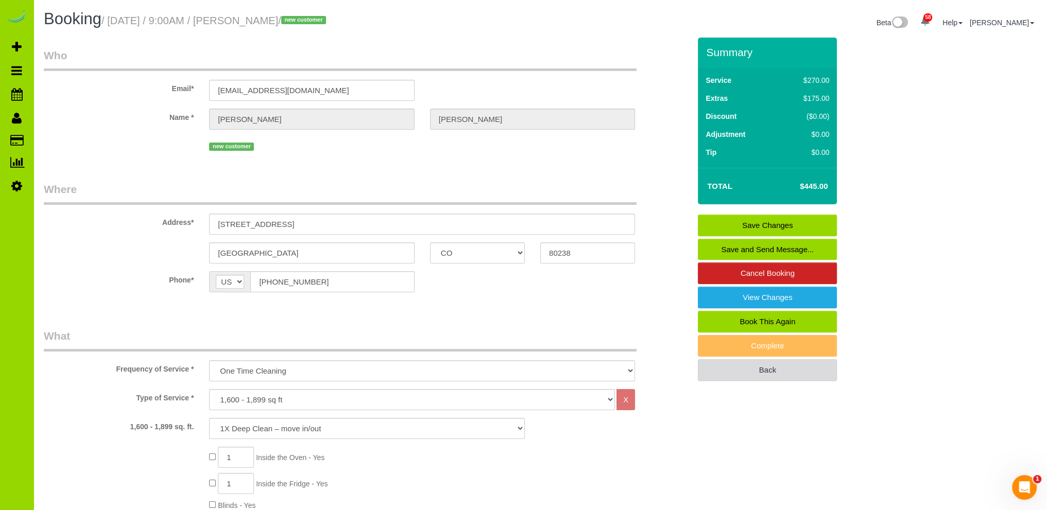
drag, startPoint x: 729, startPoint y: 369, endPoint x: 724, endPoint y: 367, distance: 6.2
click at [729, 368] on link "Back" at bounding box center [767, 370] width 139 height 22
